Goal: Complete application form: Complete application form

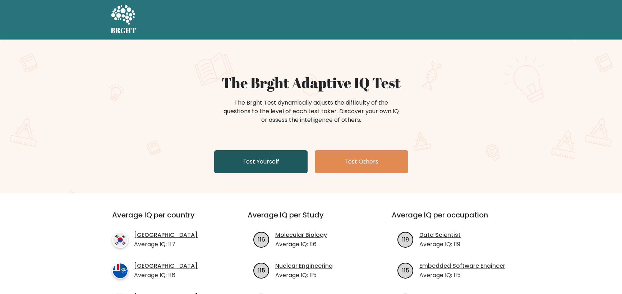
click at [268, 162] on link "Test Yourself" at bounding box center [260, 161] width 93 height 23
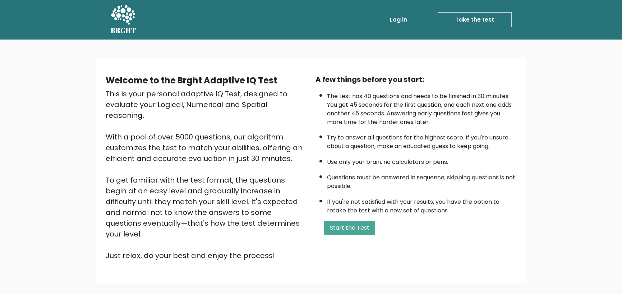
scroll to position [35, 0]
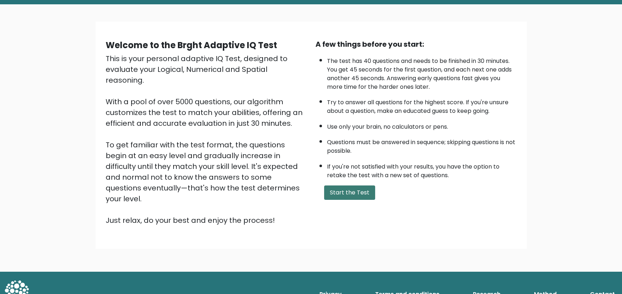
click at [343, 194] on button "Start the Test" at bounding box center [349, 192] width 51 height 14
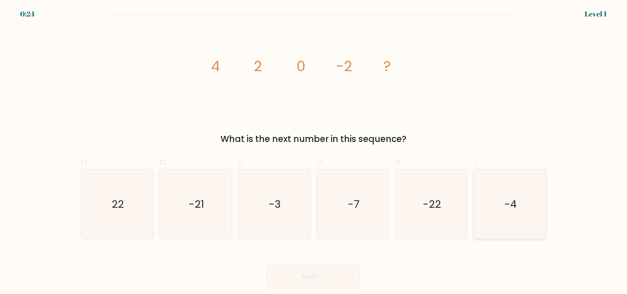
click at [509, 207] on text "-4" at bounding box center [510, 204] width 13 height 14
click at [314, 152] on input "f. -4" at bounding box center [314, 149] width 0 height 5
radio input "true"
click at [313, 279] on button "Next" at bounding box center [313, 276] width 93 height 23
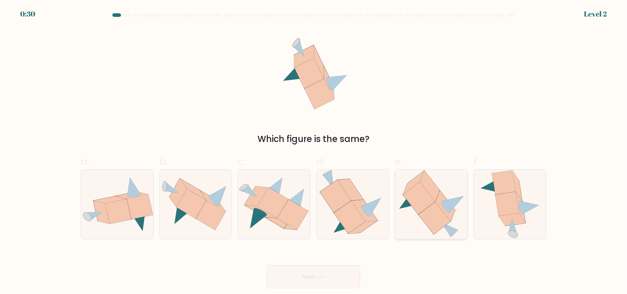
click at [435, 202] on icon at bounding box center [434, 218] width 32 height 33
click at [314, 152] on input "e." at bounding box center [314, 149] width 0 height 5
radio input "true"
click at [315, 276] on button "Next" at bounding box center [313, 276] width 93 height 23
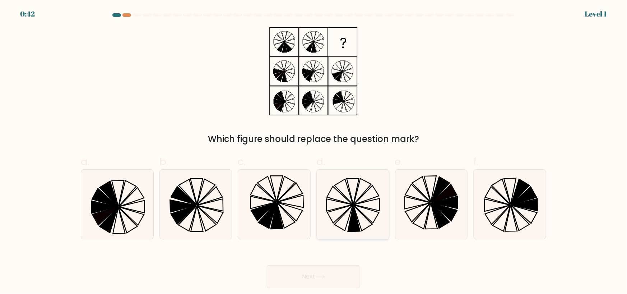
click at [366, 222] on icon at bounding box center [352, 204] width 69 height 69
click at [314, 152] on input "d." at bounding box center [314, 149] width 0 height 5
radio input "true"
click at [329, 277] on button "Next" at bounding box center [313, 276] width 93 height 23
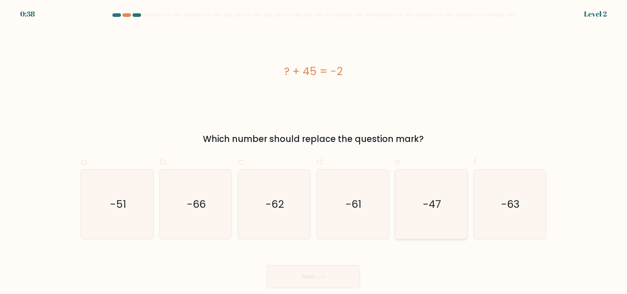
click at [434, 199] on text "-47" at bounding box center [432, 204] width 18 height 14
click at [314, 152] on input "e. -47" at bounding box center [314, 149] width 0 height 5
radio input "true"
click at [322, 282] on button "Next" at bounding box center [313, 276] width 93 height 23
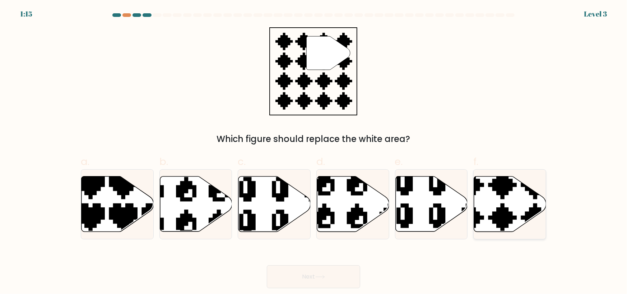
click at [539, 203] on icon at bounding box center [510, 203] width 72 height 55
click at [314, 152] on input "f." at bounding box center [314, 149] width 0 height 5
radio input "true"
click at [301, 284] on button "Next" at bounding box center [313, 276] width 93 height 23
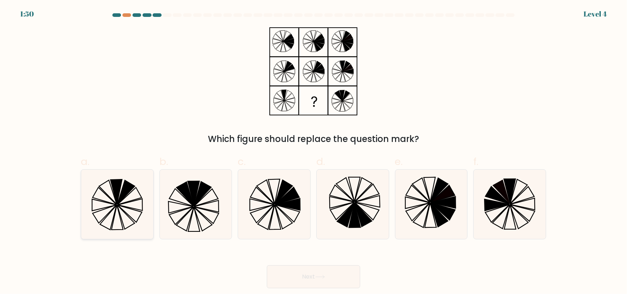
click at [101, 200] on icon at bounding box center [117, 204] width 69 height 69
click at [314, 152] on input "a." at bounding box center [314, 149] width 0 height 5
radio input "true"
click at [313, 279] on button "Next" at bounding box center [313, 276] width 93 height 23
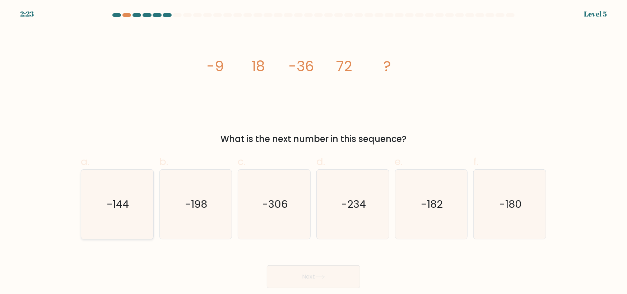
click at [107, 227] on icon "-144" at bounding box center [117, 204] width 69 height 69
click at [314, 152] on input "a. -144" at bounding box center [314, 149] width 0 height 5
radio input "true"
click at [327, 281] on button "Next" at bounding box center [313, 276] width 93 height 23
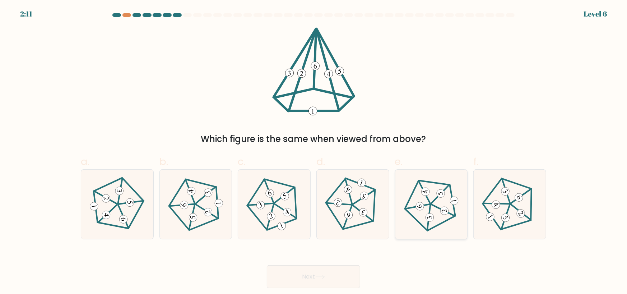
click at [444, 204] on icon at bounding box center [431, 203] width 55 height 55
click at [314, 152] on input "e." at bounding box center [314, 149] width 0 height 5
radio input "true"
click at [327, 282] on button "Next" at bounding box center [313, 276] width 93 height 23
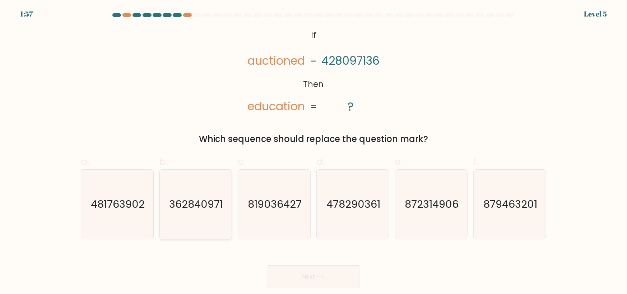
click at [188, 208] on text "362840971" at bounding box center [197, 204] width 54 height 14
click at [314, 152] on input "b. 362840971" at bounding box center [314, 149] width 0 height 5
radio input "true"
click at [325, 275] on icon at bounding box center [320, 277] width 10 height 4
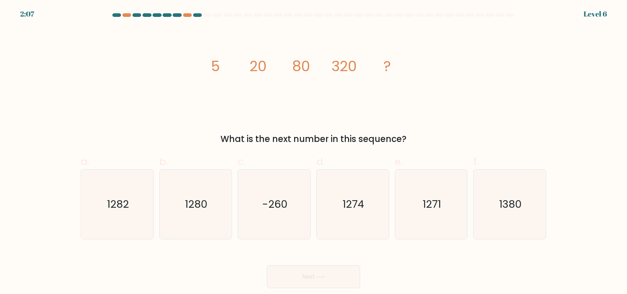
drag, startPoint x: 211, startPoint y: 66, endPoint x: 417, endPoint y: 139, distance: 219.0
click at [417, 139] on div "image/svg+xml 5 20 80 320 ? What is the next number in this sequence?" at bounding box center [314, 86] width 474 height 118
copy div "5 20 80 320 ? What is the next number in this sequence?"
click at [203, 218] on icon "1280" at bounding box center [195, 204] width 69 height 69
click at [314, 152] on input "b. 1280" at bounding box center [314, 149] width 0 height 5
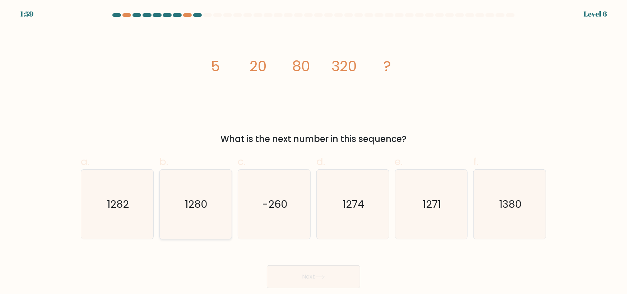
radio input "true"
click at [330, 272] on button "Next" at bounding box center [313, 276] width 93 height 23
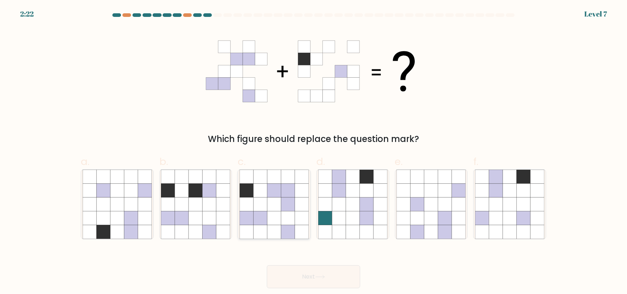
click at [267, 193] on icon at bounding box center [261, 191] width 14 height 14
click at [314, 152] on input "c." at bounding box center [314, 149] width 0 height 5
radio input "true"
click at [341, 277] on button "Next" at bounding box center [313, 276] width 93 height 23
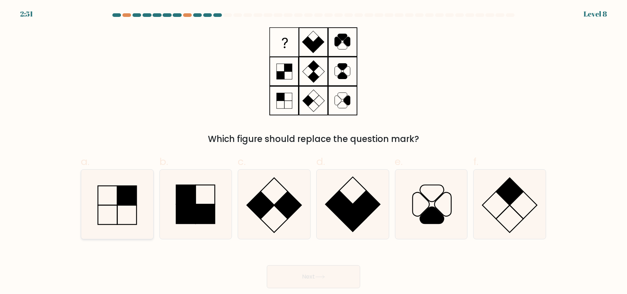
click at [102, 211] on icon at bounding box center [117, 204] width 69 height 69
click at [314, 152] on input "a." at bounding box center [314, 149] width 0 height 5
radio input "true"
click at [319, 279] on button "Next" at bounding box center [313, 276] width 93 height 23
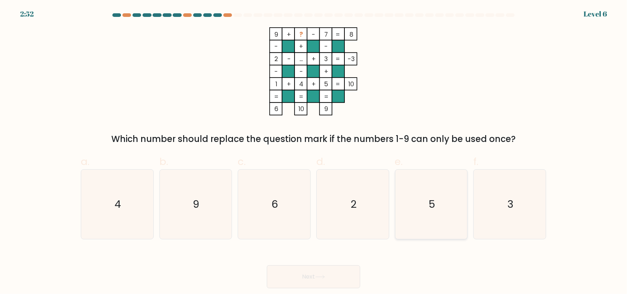
click at [433, 208] on text "5" at bounding box center [432, 204] width 7 height 14
click at [314, 152] on input "e. 5" at bounding box center [314, 149] width 0 height 5
radio input "true"
click at [312, 280] on button "Next" at bounding box center [313, 276] width 93 height 23
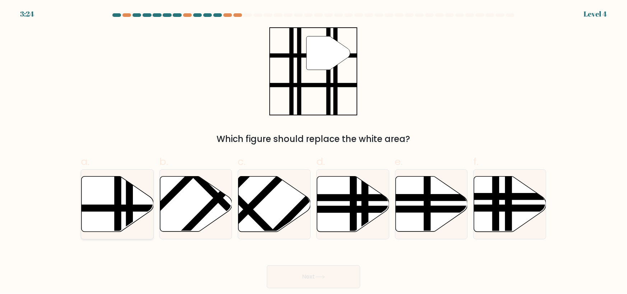
click at [118, 197] on line at bounding box center [118, 233] width 0 height 145
click at [314, 152] on input "a." at bounding box center [314, 149] width 0 height 5
radio input "true"
click at [314, 274] on button "Next" at bounding box center [313, 276] width 93 height 23
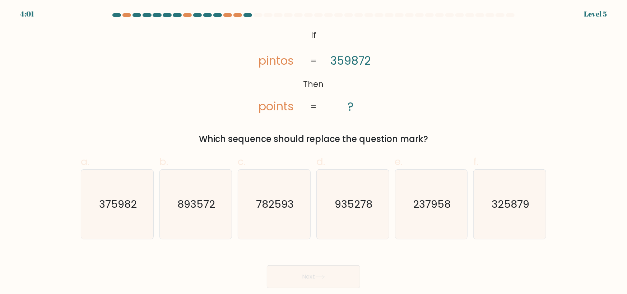
click at [313, 33] on tspan "If" at bounding box center [313, 35] width 5 height 11
drag, startPoint x: 311, startPoint y: 33, endPoint x: 433, endPoint y: 145, distance: 164.5
click at [432, 145] on div "@import url('https://fonts.googleapis.com/css?family=Abril+Fatface:400,100,100i…" at bounding box center [314, 86] width 474 height 118
copy div "If Then pintos points 359872 ? = = Which sequence should replace the question m…"
click at [123, 208] on text "375982" at bounding box center [118, 204] width 38 height 14
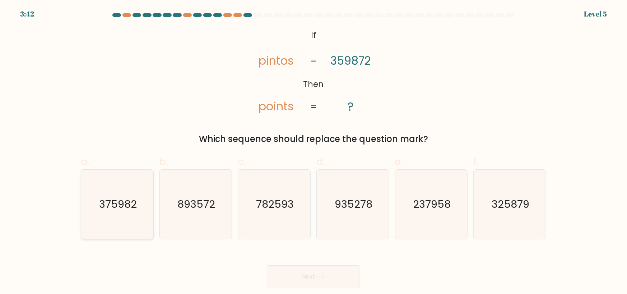
click at [314, 152] on input "a. 375982" at bounding box center [314, 149] width 0 height 5
radio input "true"
click at [336, 273] on button "Next" at bounding box center [313, 276] width 93 height 23
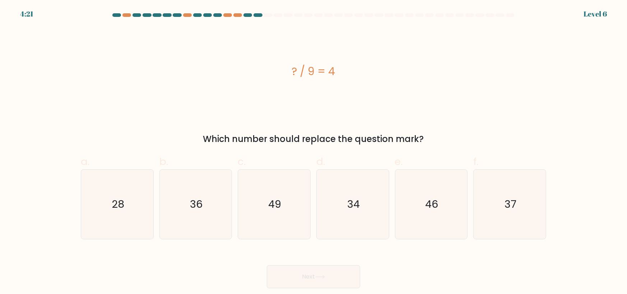
drag, startPoint x: 292, startPoint y: 70, endPoint x: 430, endPoint y: 133, distance: 151.4
click at [430, 134] on div "? / 9 = 4 Which number should replace the question mark?" at bounding box center [314, 86] width 474 height 118
copy div "? / 9 = 4 Which number should replace the question mark?"
click at [206, 194] on icon "36" at bounding box center [195, 204] width 69 height 69
click at [314, 152] on input "b. 36" at bounding box center [314, 149] width 0 height 5
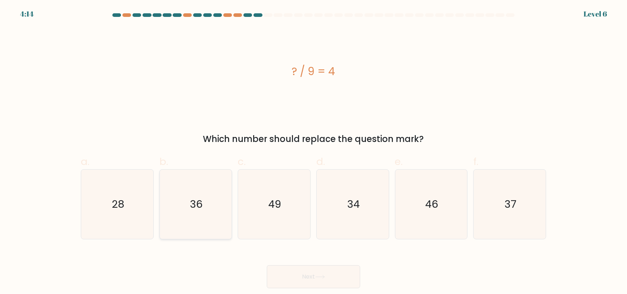
radio input "true"
click at [332, 270] on button "Next" at bounding box center [313, 276] width 93 height 23
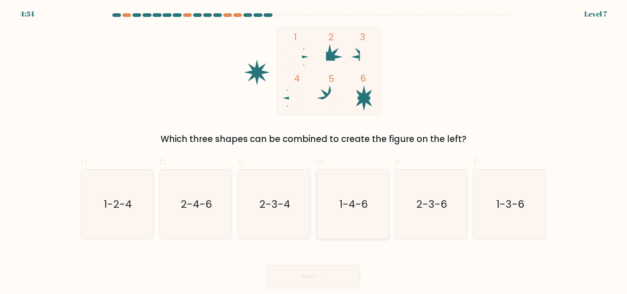
click at [367, 211] on text "1-4-6" at bounding box center [353, 204] width 28 height 14
click at [314, 152] on input "d. 1-4-6" at bounding box center [314, 149] width 0 height 5
radio input "true"
click at [315, 277] on button "Next" at bounding box center [313, 276] width 93 height 23
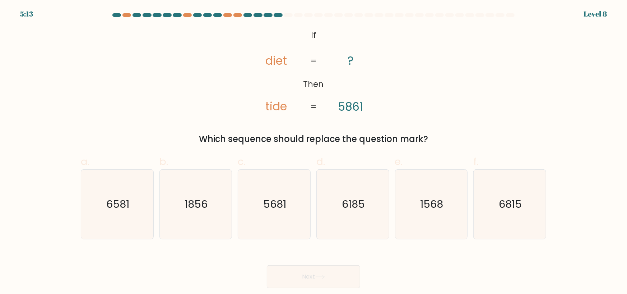
drag, startPoint x: 312, startPoint y: 34, endPoint x: 443, endPoint y: 138, distance: 167.1
click at [443, 139] on div "@import url('https://fonts.googleapis.com/css?family=Abril+Fatface:400,100,100i…" at bounding box center [314, 86] width 474 height 118
copy div "If Then diet tide ? 5861 = = Which sequence should replace the question mark?"
click at [509, 207] on text "6815" at bounding box center [510, 204] width 23 height 14
click at [314, 152] on input "f. 6815" at bounding box center [314, 149] width 0 height 5
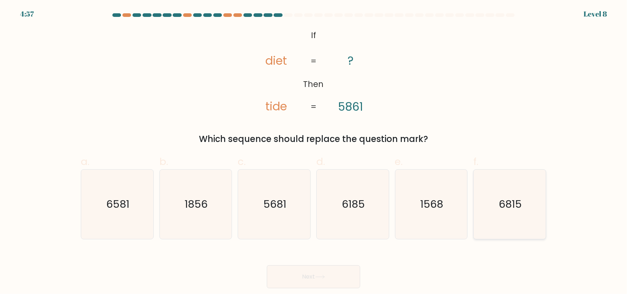
radio input "true"
click at [295, 278] on button "Next" at bounding box center [313, 276] width 93 height 23
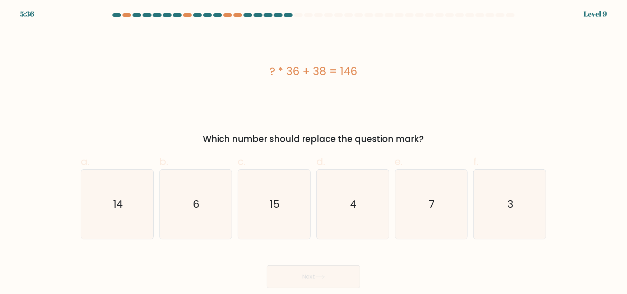
drag, startPoint x: 270, startPoint y: 69, endPoint x: 431, endPoint y: 136, distance: 174.4
click at [431, 136] on div "? * 36 + 38 = 146 Which number should replace the question mark?" at bounding box center [314, 86] width 474 height 118
copy div "? * 36 + 38 = 146 Which number should replace the question mark?"
click at [513, 204] on text "3" at bounding box center [511, 204] width 6 height 14
click at [314, 152] on input "f. 3" at bounding box center [314, 149] width 0 height 5
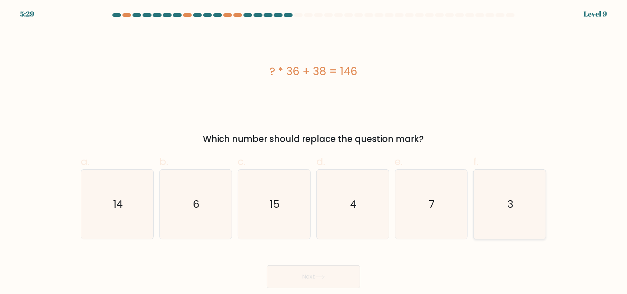
radio input "true"
click at [325, 278] on icon at bounding box center [320, 277] width 10 height 4
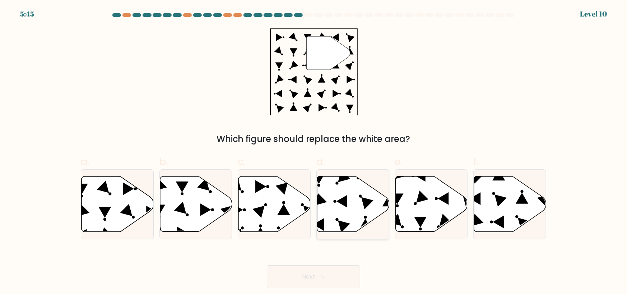
click at [356, 197] on icon at bounding box center [353, 203] width 72 height 55
click at [314, 152] on input "d." at bounding box center [314, 149] width 0 height 5
radio input "true"
click at [318, 274] on button "Next" at bounding box center [313, 276] width 93 height 23
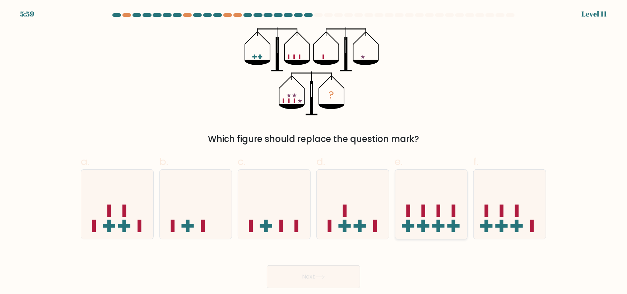
click at [427, 222] on icon at bounding box center [432, 204] width 72 height 60
click at [314, 152] on input "e." at bounding box center [314, 149] width 0 height 5
radio input "true"
click at [325, 274] on button "Next" at bounding box center [313, 276] width 93 height 23
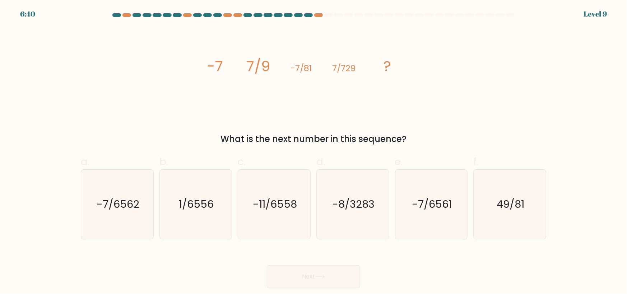
drag, startPoint x: 209, startPoint y: 64, endPoint x: 420, endPoint y: 138, distance: 223.8
click at [419, 138] on div "image/svg+xml -7 7/9 -7/81 7/729 ? What is the next number in this sequence?" at bounding box center [314, 86] width 474 height 118
copy div "-7 7/9 -7/81 7/729 ? What is the next number in this sequence?"
click at [445, 218] on icon "-7/6561" at bounding box center [431, 204] width 69 height 69
click at [314, 152] on input "e. -7/6561" at bounding box center [314, 149] width 0 height 5
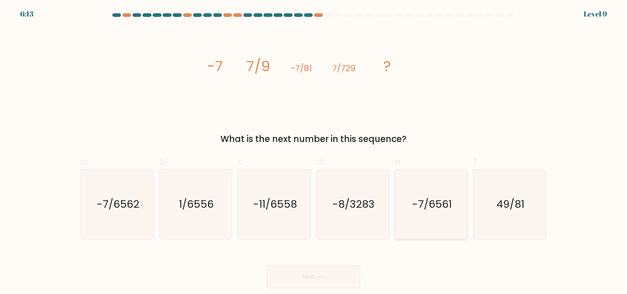
radio input "true"
click at [317, 276] on button "Next" at bounding box center [313, 276] width 93 height 23
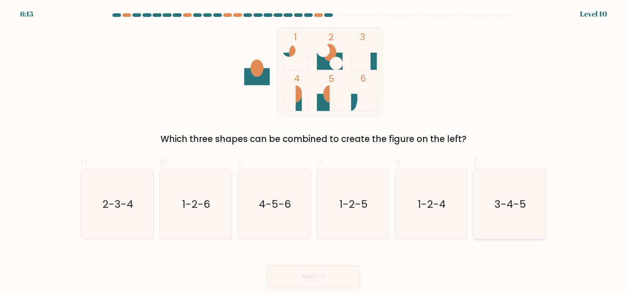
click at [510, 209] on text "3-4-5" at bounding box center [511, 204] width 32 height 14
click at [314, 152] on input "f. 3-4-5" at bounding box center [314, 149] width 0 height 5
radio input "true"
click at [337, 283] on button "Next" at bounding box center [313, 276] width 93 height 23
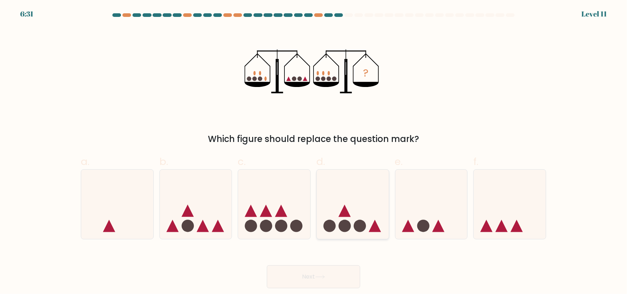
click at [341, 225] on circle at bounding box center [345, 226] width 12 height 12
click at [314, 152] on input "d." at bounding box center [314, 149] width 0 height 5
radio input "true"
click at [314, 277] on button "Next" at bounding box center [313, 276] width 93 height 23
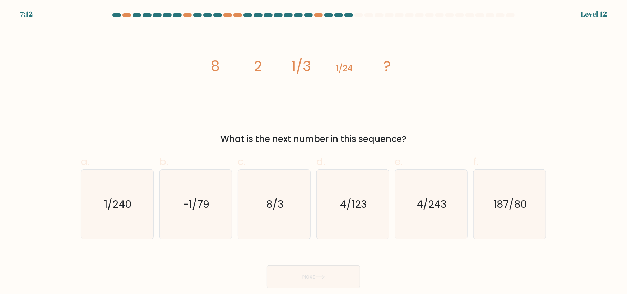
drag, startPoint x: 213, startPoint y: 63, endPoint x: 423, endPoint y: 142, distance: 224.0
click at [423, 142] on div "image/svg+xml 8 2 1/3 1/24 ? What is the next number in this sequence?" at bounding box center [314, 86] width 474 height 118
copy div "8 2 1/3 1/24 ? What is the next number in this sequence?"
click at [125, 213] on icon "1/240" at bounding box center [117, 204] width 69 height 69
click at [314, 152] on input "a. 1/240" at bounding box center [314, 149] width 0 height 5
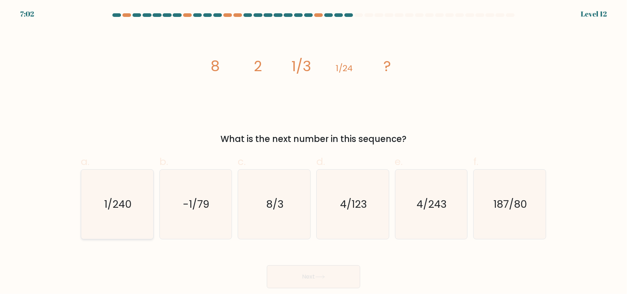
radio input "true"
click at [329, 279] on button "Next" at bounding box center [313, 276] width 93 height 23
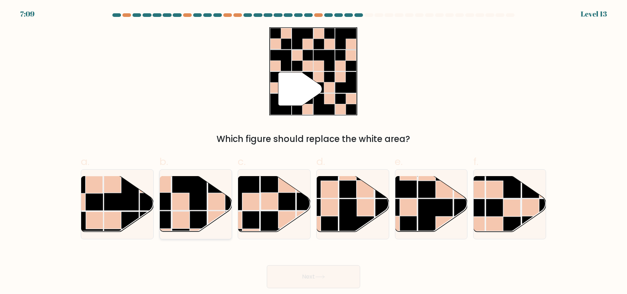
click at [205, 193] on rect at bounding box center [189, 192] width 35 height 35
click at [314, 152] on input "b." at bounding box center [314, 149] width 0 height 5
radio input "true"
click at [111, 197] on rect at bounding box center [121, 192] width 35 height 35
click at [314, 152] on input "a." at bounding box center [314, 149] width 0 height 5
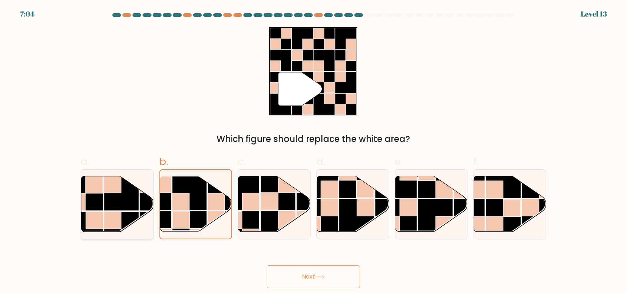
radio input "true"
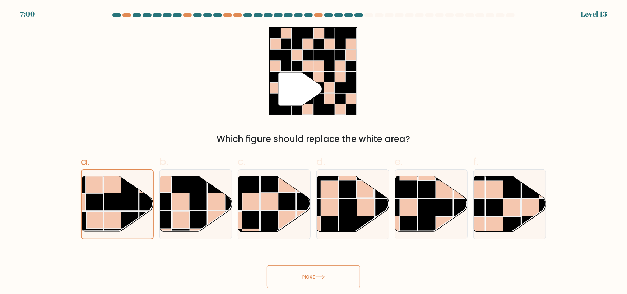
click at [334, 276] on button "Next" at bounding box center [313, 276] width 93 height 23
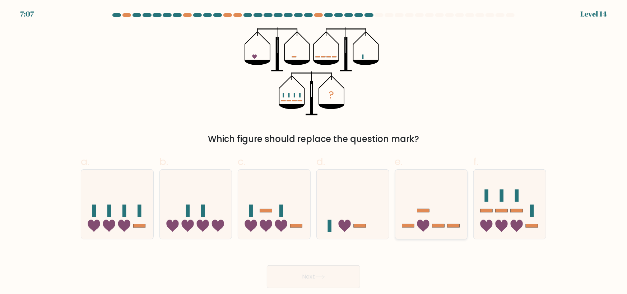
click at [441, 215] on icon at bounding box center [432, 204] width 72 height 60
click at [314, 152] on input "e." at bounding box center [314, 149] width 0 height 5
radio input "true"
click at [204, 219] on icon at bounding box center [196, 204] width 72 height 60
click at [314, 152] on input "b." at bounding box center [314, 149] width 0 height 5
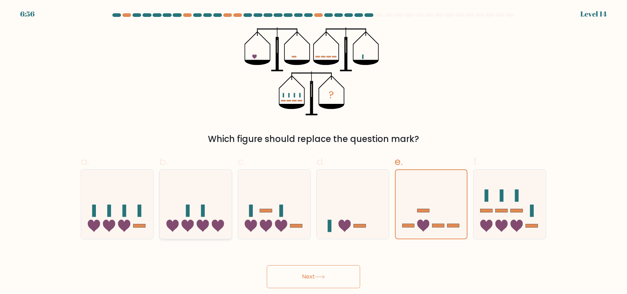
radio input "true"
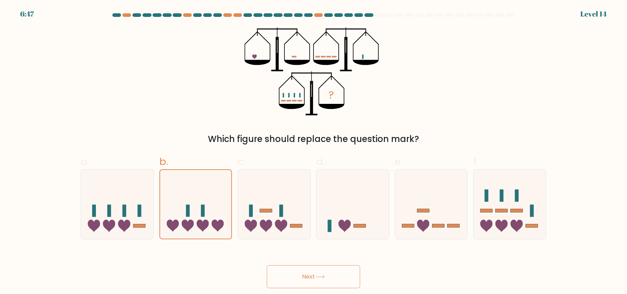
click at [318, 285] on button "Next" at bounding box center [313, 276] width 93 height 23
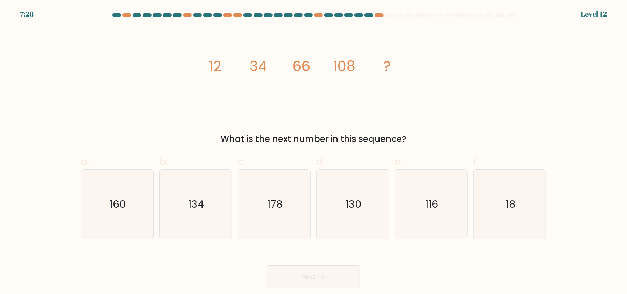
drag, startPoint x: 208, startPoint y: 65, endPoint x: 426, endPoint y: 141, distance: 231.0
click at [429, 144] on div "image/svg+xml 12 34 66 108 ? What is the next number in this sequence?" at bounding box center [314, 86] width 474 height 118
copy div "12 34 66 108 ? What is the next number in this sequence?"
drag, startPoint x: 115, startPoint y: 206, endPoint x: 118, endPoint y: 208, distance: 3.7
click at [115, 206] on text "160" at bounding box center [118, 204] width 17 height 14
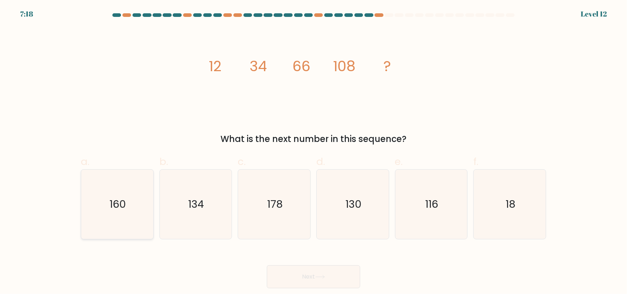
click at [314, 152] on input "a. 160" at bounding box center [314, 149] width 0 height 5
radio input "true"
click at [341, 279] on button "Next" at bounding box center [313, 276] width 93 height 23
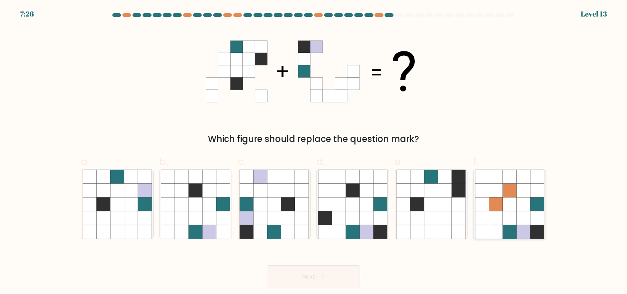
click at [535, 226] on icon at bounding box center [538, 232] width 14 height 14
click at [314, 152] on input "f." at bounding box center [314, 149] width 0 height 5
radio input "true"
click at [315, 277] on button "Next" at bounding box center [313, 276] width 93 height 23
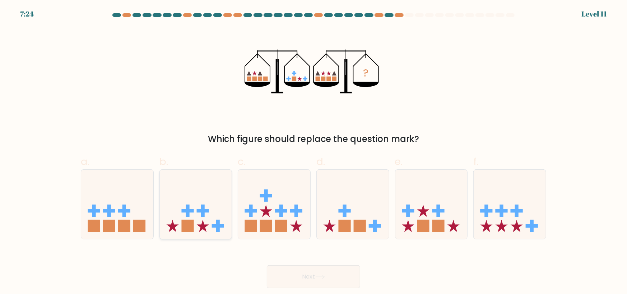
click at [188, 213] on rect at bounding box center [188, 211] width 4 height 12
click at [314, 152] on input "b." at bounding box center [314, 149] width 0 height 5
radio input "true"
click at [289, 274] on button "Next" at bounding box center [313, 276] width 93 height 23
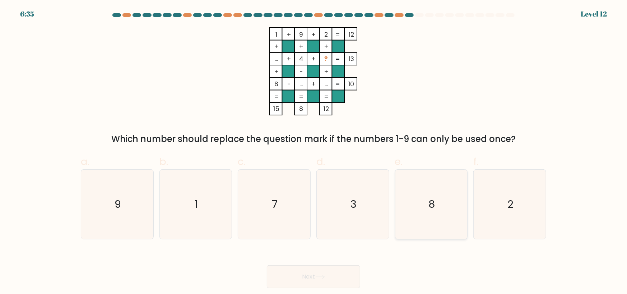
click at [415, 193] on icon "8" at bounding box center [431, 204] width 69 height 69
click at [314, 152] on input "e. 8" at bounding box center [314, 149] width 0 height 5
radio input "true"
click at [290, 276] on button "Next" at bounding box center [313, 276] width 93 height 23
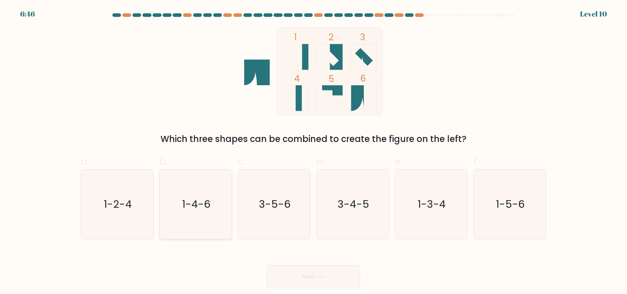
click at [202, 208] on text "1-4-6" at bounding box center [196, 204] width 28 height 14
click at [314, 152] on input "b. 1-4-6" at bounding box center [314, 149] width 0 height 5
radio input "true"
click at [318, 283] on button "Next" at bounding box center [313, 276] width 93 height 23
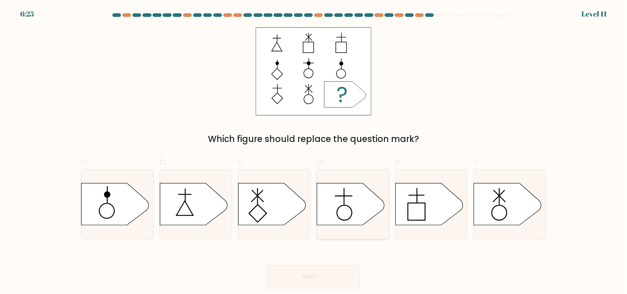
click at [349, 204] on icon at bounding box center [351, 204] width 68 height 42
click at [314, 152] on input "d." at bounding box center [314, 149] width 0 height 5
radio input "true"
click at [328, 274] on button "Next" at bounding box center [313, 276] width 93 height 23
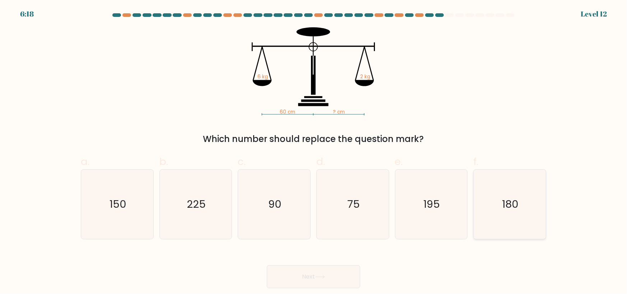
click at [512, 204] on text "180" at bounding box center [511, 204] width 17 height 14
click at [314, 152] on input "f. 180" at bounding box center [314, 149] width 0 height 5
radio input "true"
click at [328, 278] on button "Next" at bounding box center [313, 276] width 93 height 23
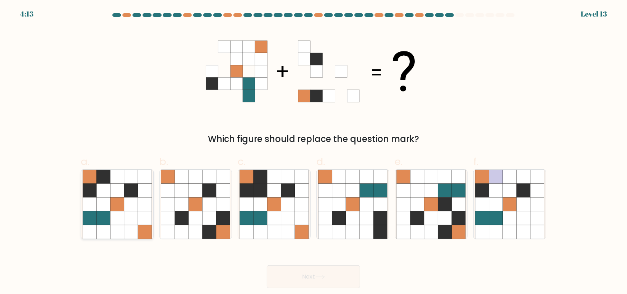
click at [134, 216] on icon at bounding box center [131, 218] width 14 height 14
click at [314, 152] on input "a." at bounding box center [314, 149] width 0 height 5
radio input "true"
click at [316, 274] on button "Next" at bounding box center [313, 276] width 93 height 23
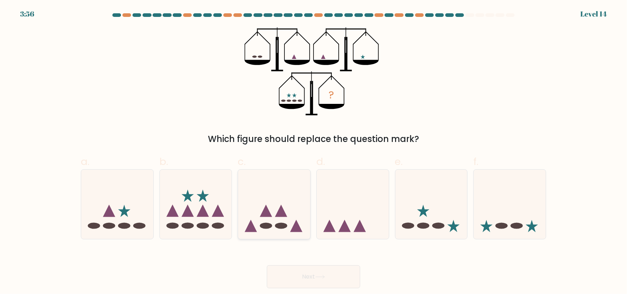
click at [296, 212] on icon at bounding box center [274, 204] width 72 height 60
click at [314, 152] on input "c." at bounding box center [314, 149] width 0 height 5
radio input "true"
click at [320, 279] on button "Next" at bounding box center [313, 276] width 93 height 23
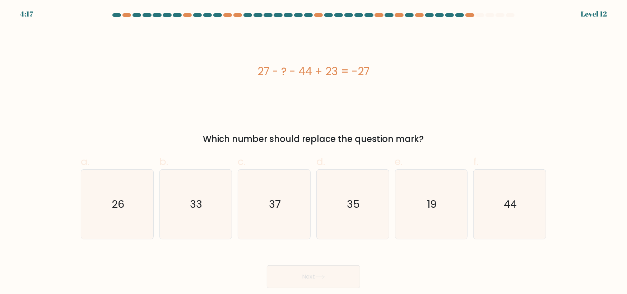
drag, startPoint x: 258, startPoint y: 69, endPoint x: 426, endPoint y: 139, distance: 181.9
click at [425, 140] on div "27 - ? - 44 + 23 = -27 Which number should replace the question mark?" at bounding box center [314, 86] width 474 height 118
copy div "27 - ? - 44 + 23 = -27 Which number should replace the question mark?"
click at [207, 215] on icon "33" at bounding box center [195, 204] width 69 height 69
click at [314, 152] on input "b. 33" at bounding box center [314, 149] width 0 height 5
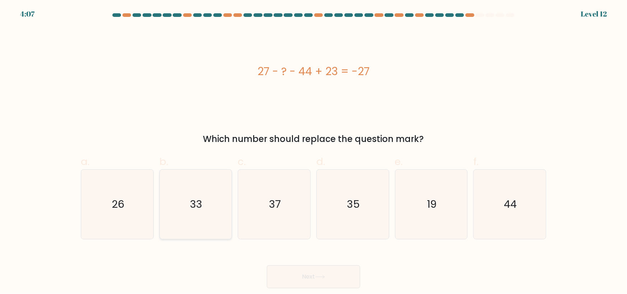
radio input "true"
click at [335, 278] on button "Next" at bounding box center [313, 276] width 93 height 23
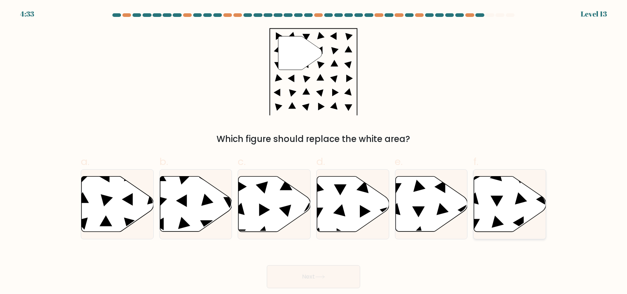
click at [499, 197] on icon at bounding box center [497, 200] width 13 height 11
click at [314, 152] on input "f." at bounding box center [314, 149] width 0 height 5
radio input "true"
click at [304, 279] on button "Next" at bounding box center [313, 276] width 93 height 23
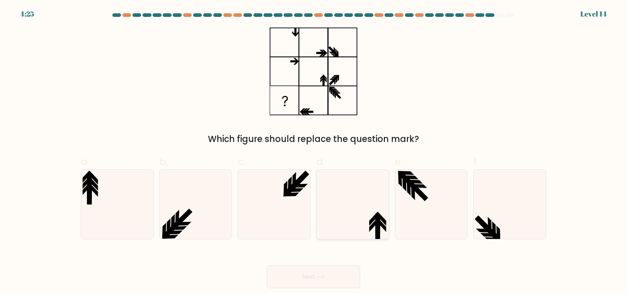
click at [345, 216] on icon at bounding box center [352, 204] width 69 height 69
click at [314, 152] on input "d." at bounding box center [314, 149] width 0 height 5
radio input "true"
click at [312, 276] on button "Next" at bounding box center [313, 276] width 93 height 23
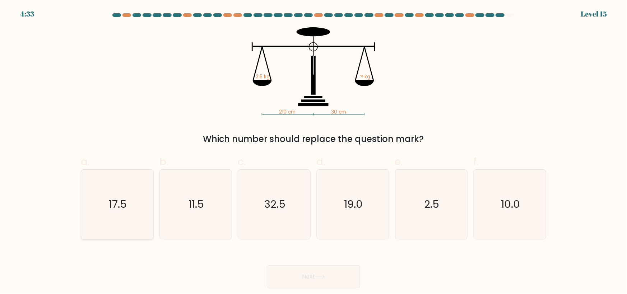
click at [128, 205] on icon "17.5" at bounding box center [117, 204] width 69 height 69
click at [314, 152] on input "a. 17.5" at bounding box center [314, 149] width 0 height 5
radio input "true"
click at [341, 277] on button "Next" at bounding box center [313, 276] width 93 height 23
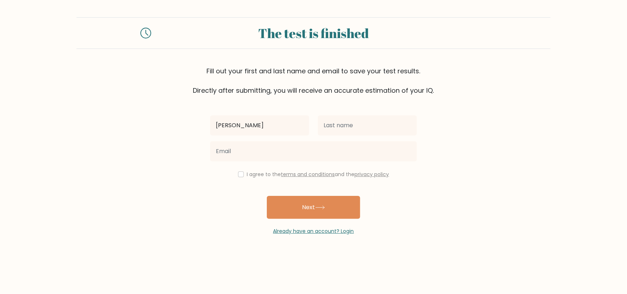
type input "[PERSON_NAME]"
click at [338, 123] on input "text" at bounding box center [367, 125] width 99 height 20
type input "[PERSON_NAME]"
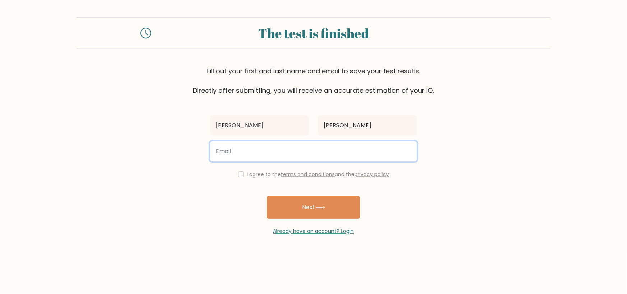
click at [326, 147] on input "email" at bounding box center [313, 151] width 207 height 20
type input "[EMAIL_ADDRESS][DOMAIN_NAME]"
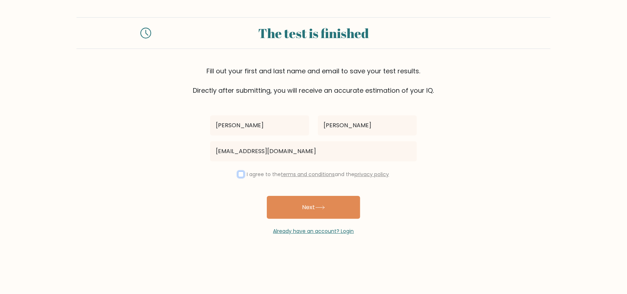
click at [239, 173] on input "checkbox" at bounding box center [241, 174] width 6 height 6
checkbox input "true"
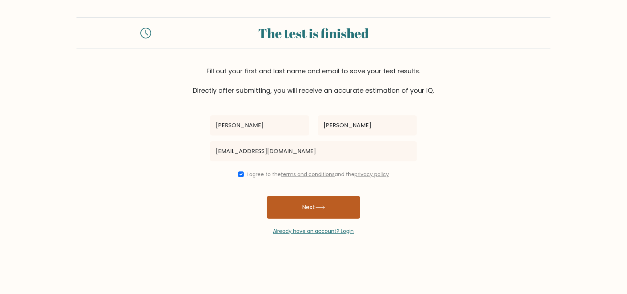
click at [309, 211] on button "Next" at bounding box center [313, 207] width 93 height 23
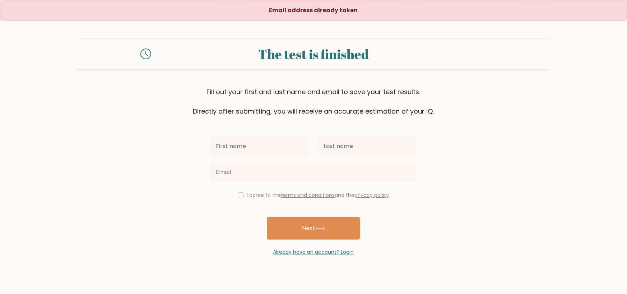
click at [246, 154] on input "text" at bounding box center [259, 146] width 99 height 20
type input "[PERSON_NAME]"
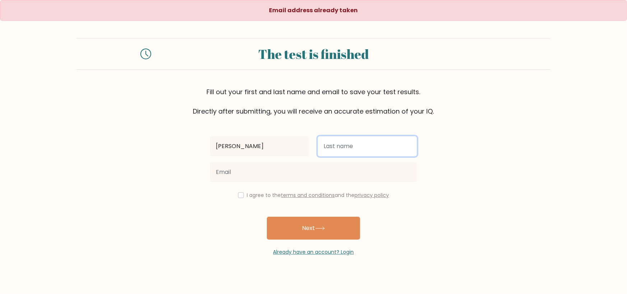
click at [360, 145] on input "text" at bounding box center [367, 146] width 99 height 20
type input "Villegas"
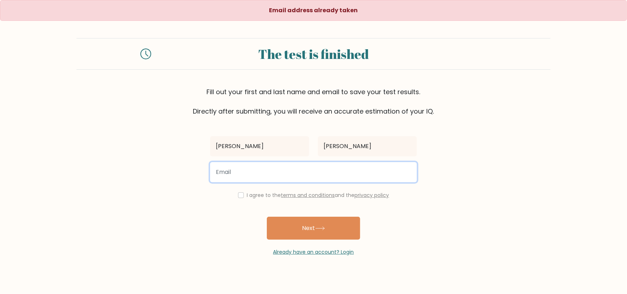
click at [342, 172] on input "email" at bounding box center [313, 172] width 207 height 20
type input "donnievillegas@yahoo.com"
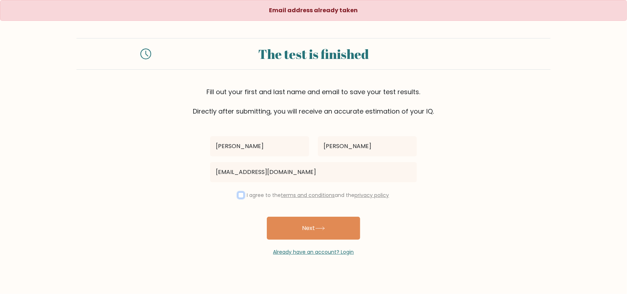
drag, startPoint x: 240, startPoint y: 197, endPoint x: 248, endPoint y: 198, distance: 7.6
click at [240, 197] on input "checkbox" at bounding box center [241, 195] width 6 height 6
checkbox input "true"
click at [313, 228] on button "Next" at bounding box center [313, 228] width 93 height 23
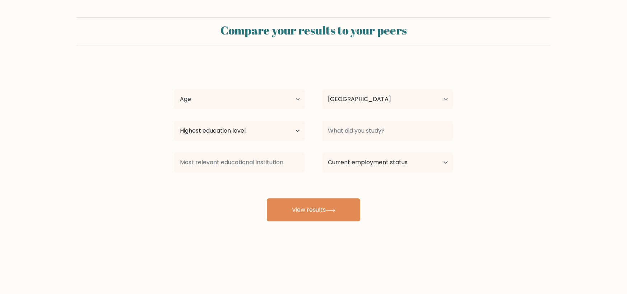
select select "PH"
click at [277, 98] on select "Age Under 18 years old 18-24 years old 25-34 years old 35-44 years old 45-54 ye…" at bounding box center [239, 99] width 131 height 20
select select "35_44"
click at [174, 89] on select "Age Under 18 years old 18-24 years old 25-34 years old 35-44 years old 45-54 ye…" at bounding box center [239, 99] width 131 height 20
click at [284, 137] on select "Highest education level No schooling Primary Lower Secondary Upper Secondary Oc…" at bounding box center [239, 131] width 131 height 20
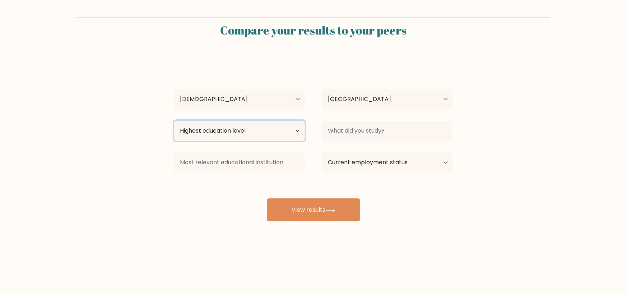
select select "bachelors_degree"
click at [174, 121] on select "Highest education level No schooling Primary Lower Secondary Upper Secondary Oc…" at bounding box center [239, 131] width 131 height 20
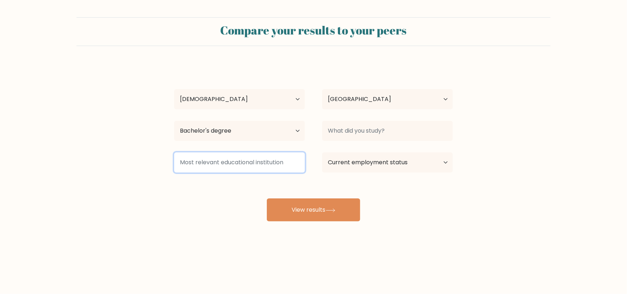
click at [265, 171] on input at bounding box center [239, 162] width 131 height 20
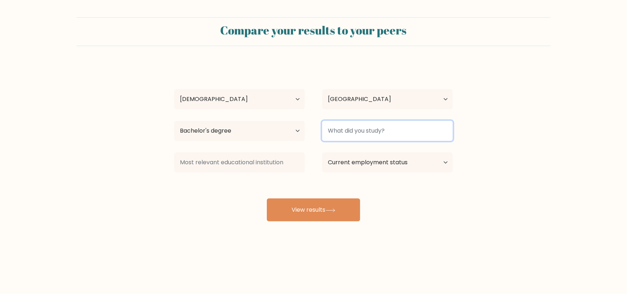
click at [388, 127] on input at bounding box center [387, 131] width 131 height 20
click at [399, 131] on input at bounding box center [387, 131] width 131 height 20
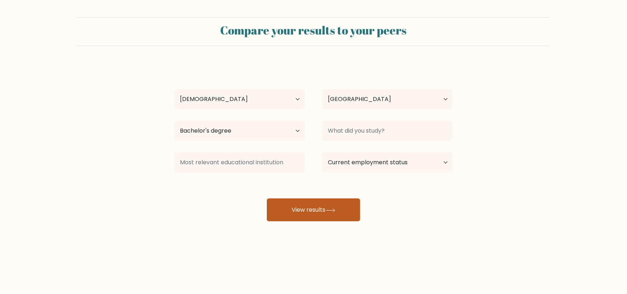
click at [325, 205] on button "View results" at bounding box center [313, 209] width 93 height 23
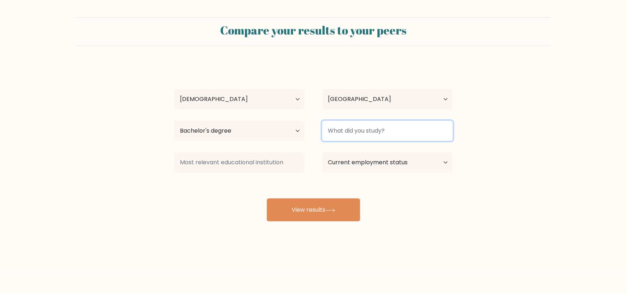
click at [396, 126] on input at bounding box center [387, 131] width 131 height 20
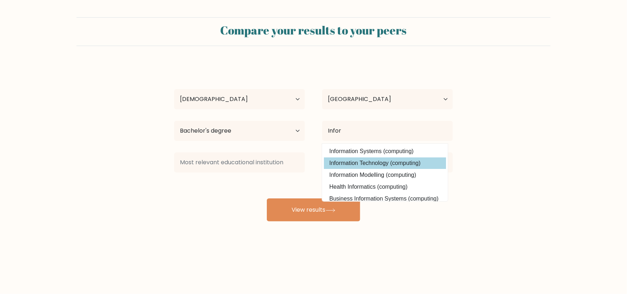
click at [367, 160] on option "Information Technology (computing)" at bounding box center [385, 162] width 122 height 11
type input "Information Technology"
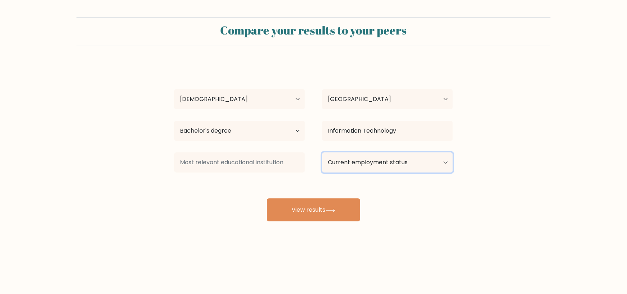
click at [360, 165] on select "Current employment status Employed Student Retired Other / prefer not to answer" at bounding box center [387, 162] width 131 height 20
click at [322, 152] on select "Current employment status Employed Student Retired Other / prefer not to answer" at bounding box center [387, 162] width 131 height 20
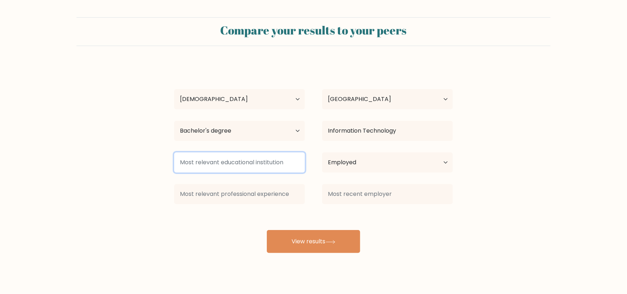
click at [265, 158] on input at bounding box center [239, 162] width 131 height 20
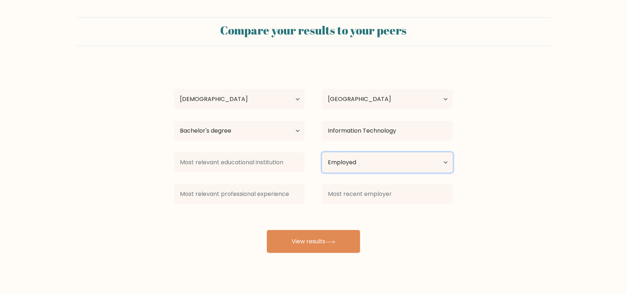
click at [334, 159] on select "Current employment status Employed Student Retired Other / prefer not to answer" at bounding box center [387, 162] width 131 height 20
select select "other"
click at [322, 152] on select "Current employment status Employed Student Retired Other / prefer not to answer" at bounding box center [387, 162] width 131 height 20
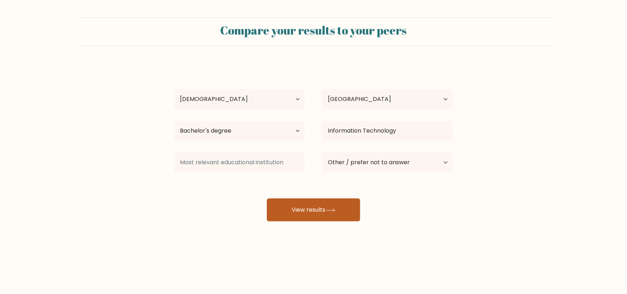
click at [305, 212] on button "View results" at bounding box center [313, 209] width 93 height 23
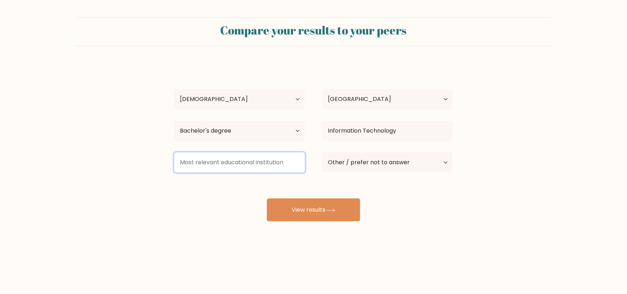
click at [248, 169] on input at bounding box center [239, 162] width 131 height 20
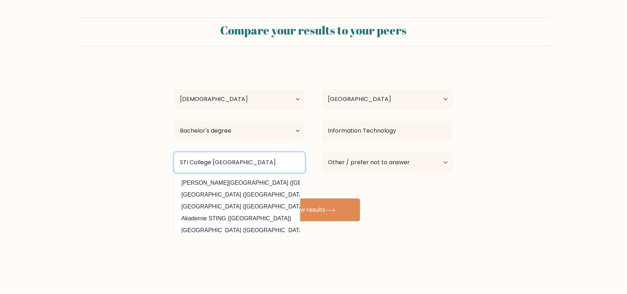
type input "STI College Southwoods"
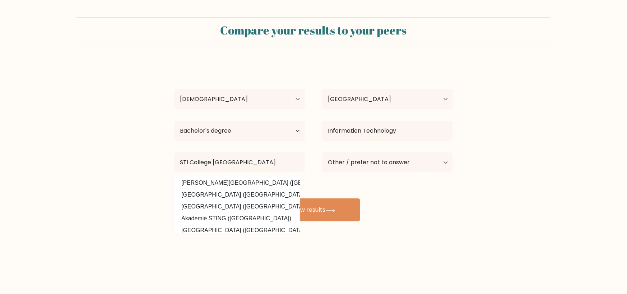
click at [449, 204] on div "Donnie Ray Villegas Age Under 18 years old 18-24 years old 25-34 years old 35-4…" at bounding box center [313, 142] width 287 height 158
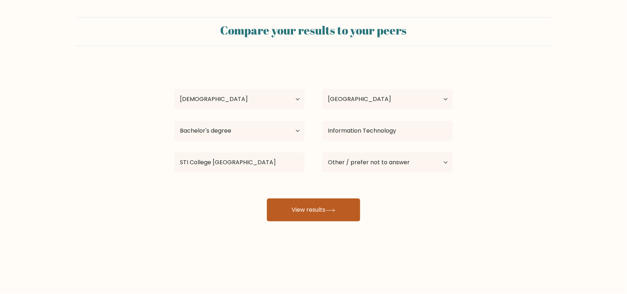
click at [358, 210] on button "View results" at bounding box center [313, 209] width 93 height 23
